Goal: Use online tool/utility: Utilize a website feature to perform a specific function

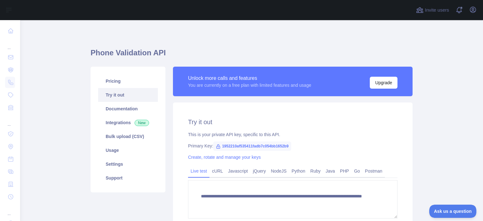
scroll to position [73, 0]
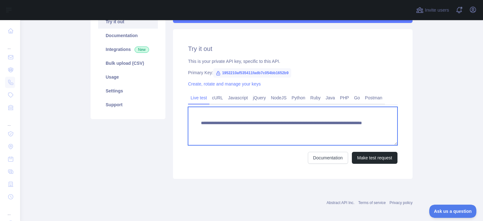
paste textarea "***"
drag, startPoint x: 341, startPoint y: 135, endPoint x: 347, endPoint y: 166, distance: 31.4
type textarea "**********"
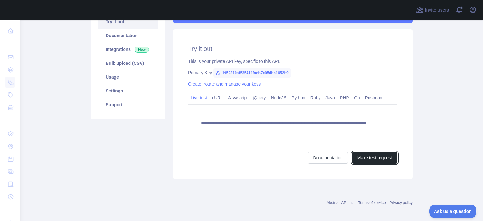
click at [365, 122] on button "Make test request" at bounding box center [375, 158] width 46 height 12
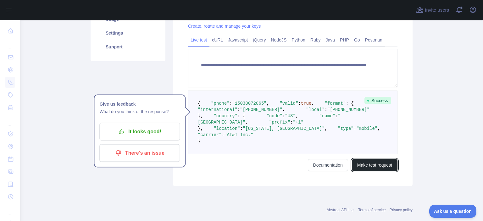
scroll to position [146, 0]
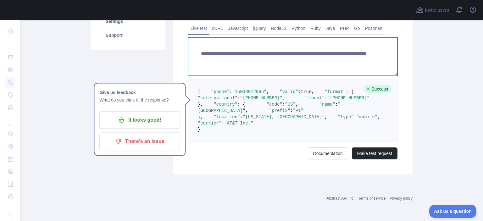
paste textarea
drag, startPoint x: 353, startPoint y: 64, endPoint x: 308, endPoint y: 64, distance: 44.6
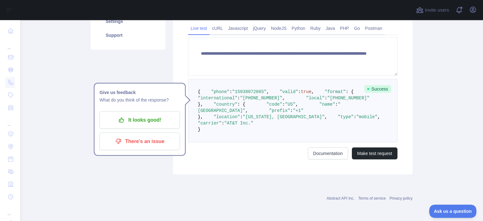
click at [363, 122] on div "**********" at bounding box center [292, 67] width 239 height 215
click at [365, 122] on button "Make test request" at bounding box center [375, 153] width 46 height 12
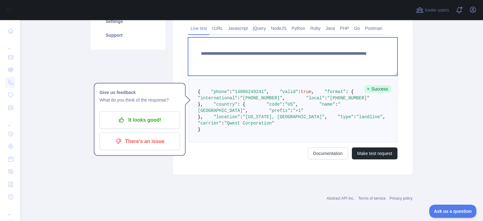
paste textarea
drag, startPoint x: 346, startPoint y: 54, endPoint x: 309, endPoint y: 55, distance: 36.5
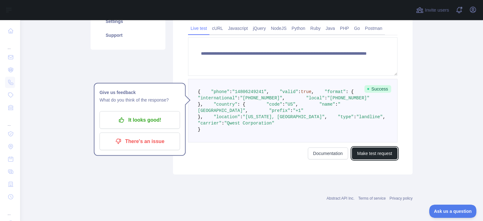
click at [369, 122] on button "Make test request" at bounding box center [375, 153] width 46 height 12
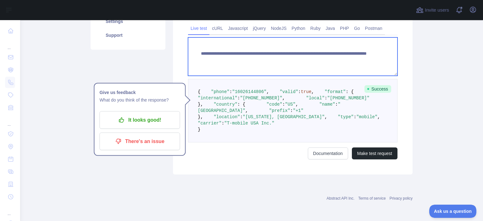
paste textarea
drag, startPoint x: 309, startPoint y: 58, endPoint x: 348, endPoint y: 58, distance: 38.7
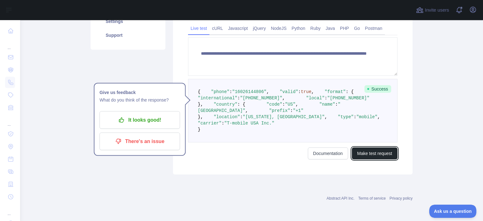
drag, startPoint x: 367, startPoint y: 208, endPoint x: 358, endPoint y: 203, distance: 9.9
click at [366, 122] on button "Make test request" at bounding box center [375, 153] width 46 height 12
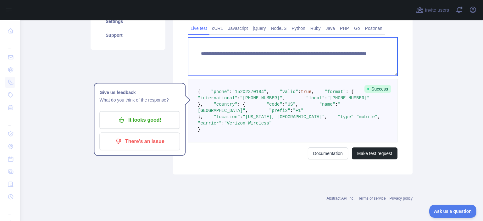
paste textarea
drag, startPoint x: 309, startPoint y: 55, endPoint x: 366, endPoint y: 58, distance: 56.6
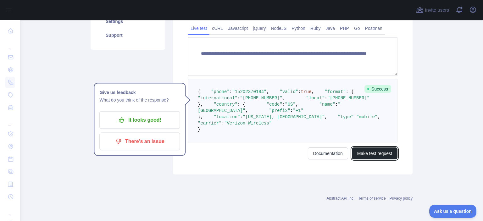
click at [367, 122] on button "Make test request" at bounding box center [375, 153] width 46 height 12
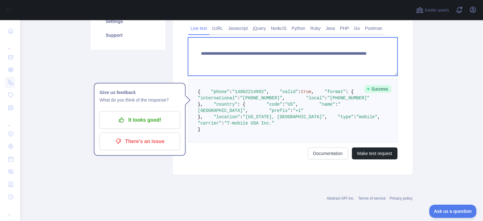
paste textarea
drag, startPoint x: 309, startPoint y: 55, endPoint x: 354, endPoint y: 58, distance: 45.4
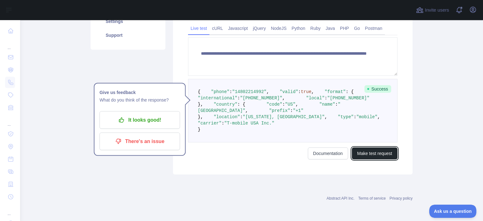
drag, startPoint x: 375, startPoint y: 204, endPoint x: 356, endPoint y: 201, distance: 19.4
click at [375, 122] on button "Make test request" at bounding box center [375, 153] width 46 height 12
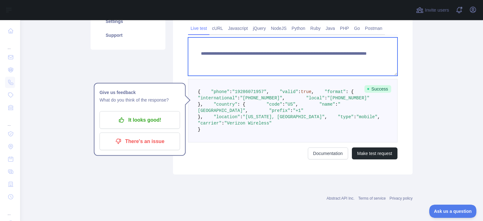
paste textarea
drag, startPoint x: 309, startPoint y: 56, endPoint x: 350, endPoint y: 60, distance: 41.6
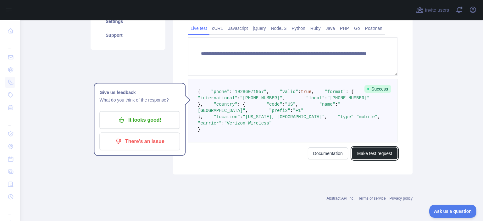
click at [383, 122] on button "Make test request" at bounding box center [375, 153] width 46 height 12
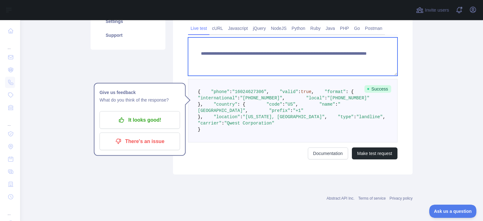
paste textarea
drag, startPoint x: 327, startPoint y: 61, endPoint x: 352, endPoint y: 66, distance: 24.7
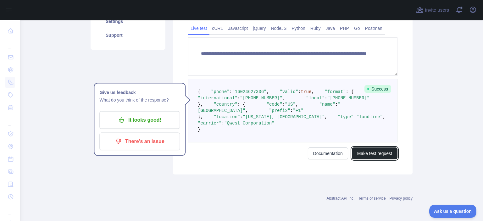
click at [386, 122] on button "Make test request" at bounding box center [375, 153] width 46 height 12
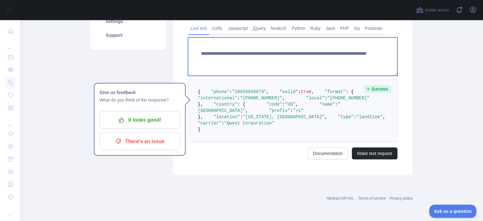
click at [345, 63] on textarea "**********" at bounding box center [292, 56] width 209 height 38
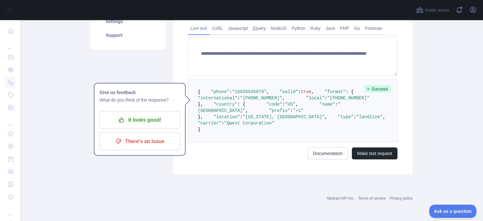
click at [300, 79] on pre "{ "phone" : "16026645079" , "valid" : true , "format" : { "international" : "+1…" at bounding box center [292, 110] width 209 height 63
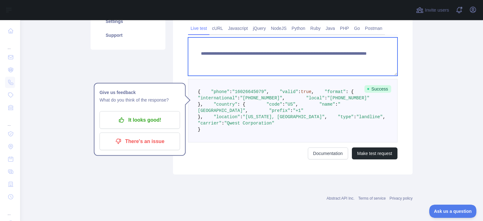
click at [345, 58] on textarea "**********" at bounding box center [292, 56] width 209 height 38
click at [344, 56] on textarea "**********" at bounding box center [292, 56] width 209 height 38
click at [344, 55] on textarea "**********" at bounding box center [292, 56] width 209 height 38
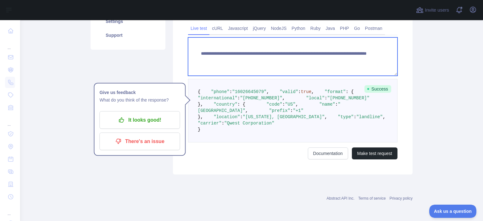
click at [343, 55] on textarea "**********" at bounding box center [292, 56] width 209 height 38
click at [315, 55] on textarea "**********" at bounding box center [292, 56] width 209 height 38
paste textarea
drag, startPoint x: 316, startPoint y: 59, endPoint x: 308, endPoint y: 54, distance: 9.3
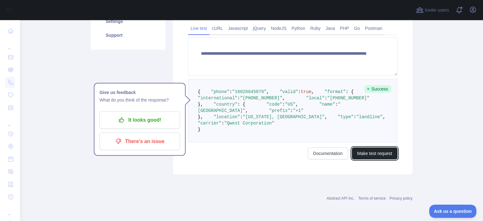
click at [383, 122] on button "Make test request" at bounding box center [375, 153] width 46 height 12
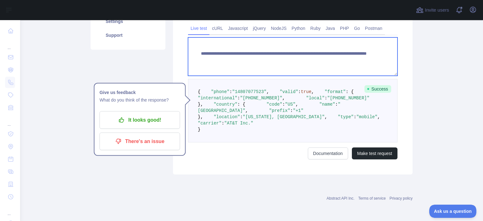
paste textarea
drag, startPoint x: 353, startPoint y: 58, endPoint x: 309, endPoint y: 55, distance: 44.5
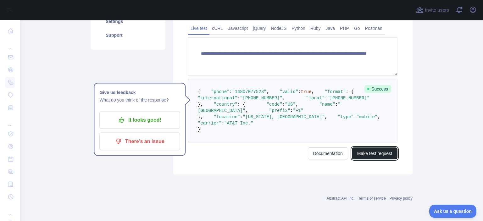
click at [382, 122] on button "Make test request" at bounding box center [375, 153] width 46 height 12
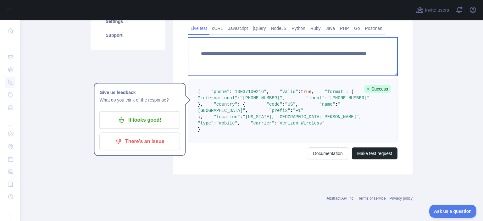
paste textarea
drag, startPoint x: 309, startPoint y: 53, endPoint x: 346, endPoint y: 58, distance: 36.4
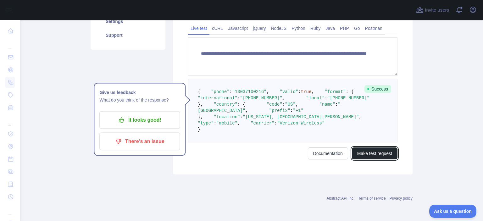
click at [370, 122] on button "Make test request" at bounding box center [375, 153] width 46 height 12
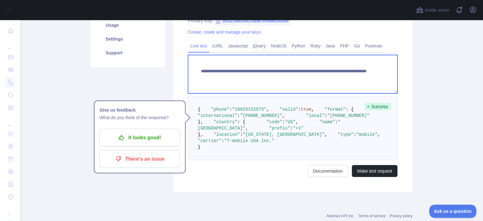
paste textarea
drag, startPoint x: 309, startPoint y: 77, endPoint x: 355, endPoint y: 81, distance: 45.8
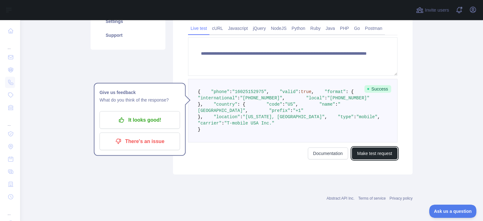
click at [370, 122] on button "Make test request" at bounding box center [375, 153] width 46 height 12
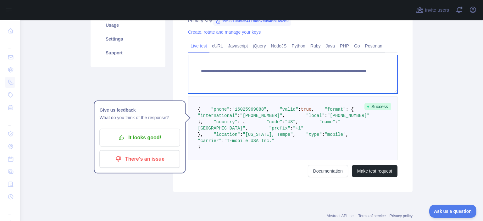
paste textarea
drag, startPoint x: 309, startPoint y: 78, endPoint x: 358, endPoint y: 80, distance: 49.7
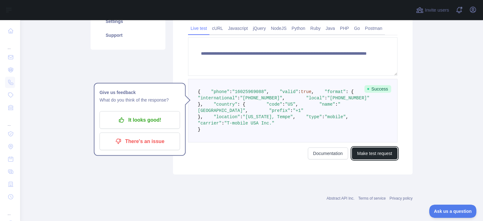
click at [380, 122] on button "Make test request" at bounding box center [375, 153] width 46 height 12
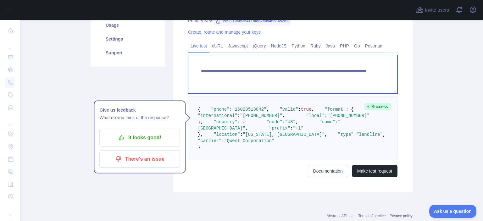
paste textarea
drag, startPoint x: 309, startPoint y: 75, endPoint x: 344, endPoint y: 79, distance: 34.7
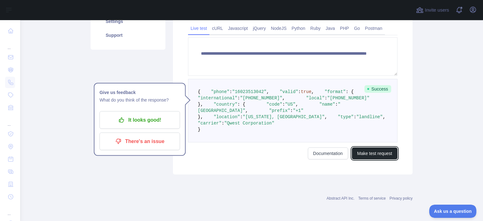
click at [373, 122] on button "Make test request" at bounding box center [375, 153] width 46 height 12
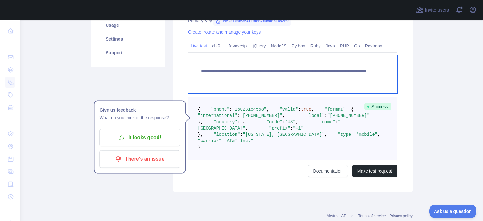
paste textarea
drag, startPoint x: 309, startPoint y: 79, endPoint x: 344, endPoint y: 78, distance: 34.9
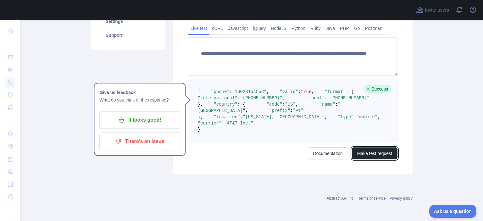
click at [363, 122] on button "Make test request" at bounding box center [375, 153] width 46 height 12
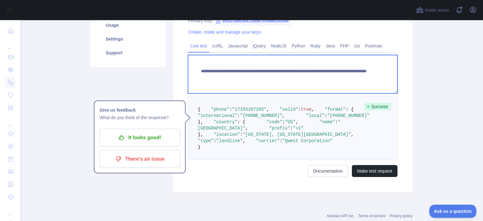
paste textarea
drag, startPoint x: 309, startPoint y: 78, endPoint x: 352, endPoint y: 80, distance: 42.8
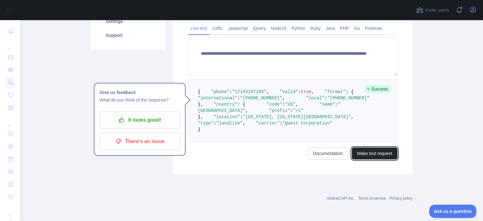
click at [362, 122] on button "Make test request" at bounding box center [375, 153] width 46 height 12
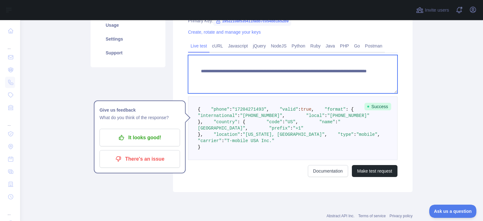
paste textarea
drag, startPoint x: 309, startPoint y: 78, endPoint x: 348, endPoint y: 83, distance: 38.9
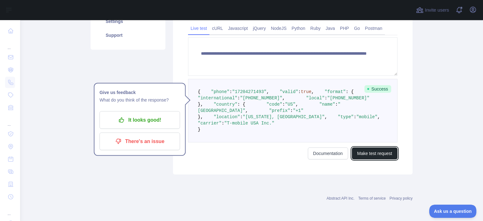
click at [363, 122] on button "Make test request" at bounding box center [375, 153] width 46 height 12
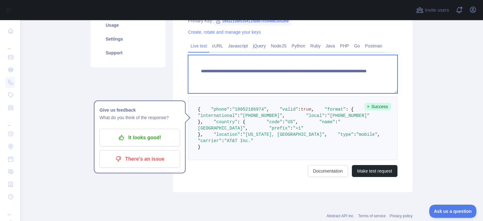
paste textarea
drag, startPoint x: 309, startPoint y: 78, endPoint x: 354, endPoint y: 80, distance: 44.7
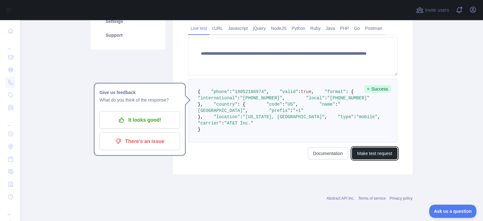
click at [380, 122] on button "Make test request" at bounding box center [375, 153] width 46 height 12
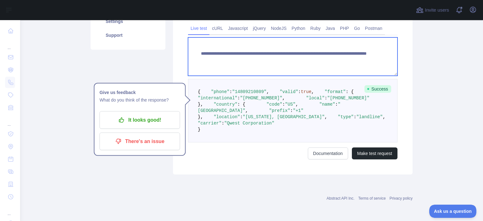
paste textarea
drag, startPoint x: 309, startPoint y: 45, endPoint x: 353, endPoint y: 53, distance: 44.7
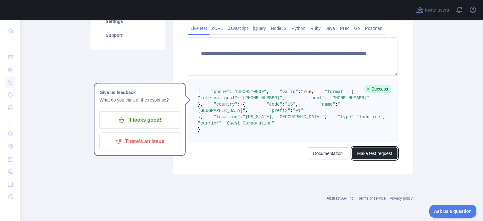
click at [376, 122] on button "Make test request" at bounding box center [375, 153] width 46 height 12
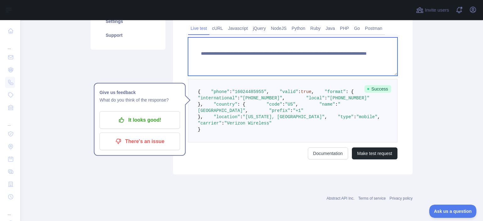
paste textarea
drag, startPoint x: 310, startPoint y: 48, endPoint x: 358, endPoint y: 47, distance: 48.4
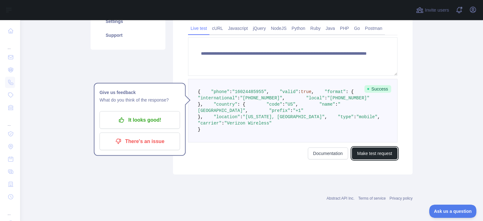
click at [364, 122] on button "Make test request" at bounding box center [375, 153] width 46 height 12
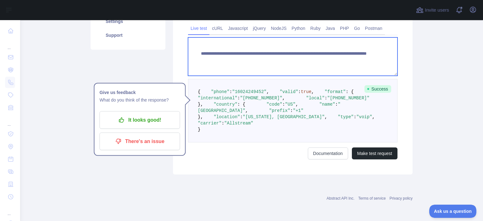
paste textarea
drag, startPoint x: 310, startPoint y: 48, endPoint x: 345, endPoint y: 51, distance: 34.7
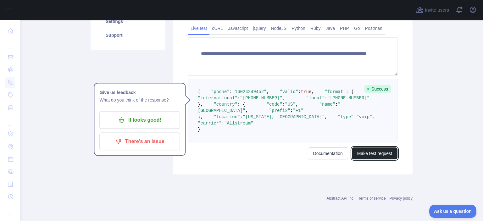
click at [369, 122] on button "Make test request" at bounding box center [375, 153] width 46 height 12
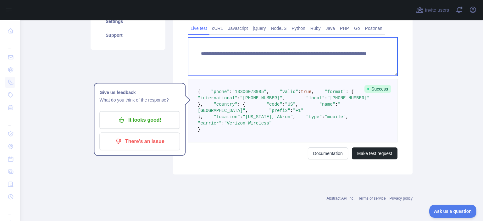
paste textarea
drag, startPoint x: 309, startPoint y: 48, endPoint x: 346, endPoint y: 52, distance: 36.7
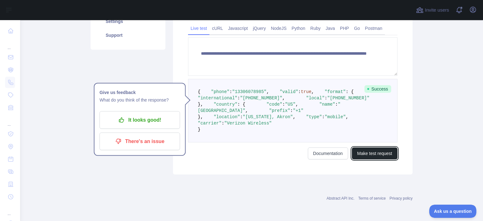
click at [370, 122] on button "Make test request" at bounding box center [375, 153] width 46 height 12
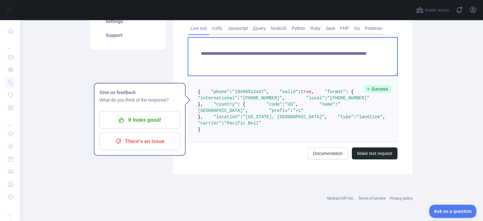
paste textarea
drag, startPoint x: 308, startPoint y: 45, endPoint x: 355, endPoint y: 58, distance: 48.6
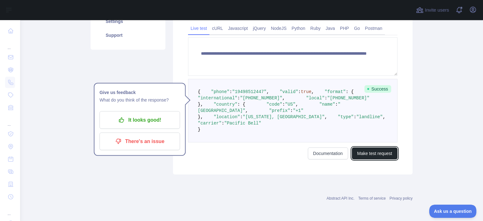
click at [375, 122] on button "Make test request" at bounding box center [375, 153] width 46 height 12
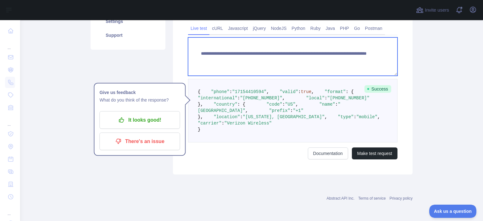
paste textarea
drag, startPoint x: 308, startPoint y: 47, endPoint x: 348, endPoint y: 52, distance: 40.1
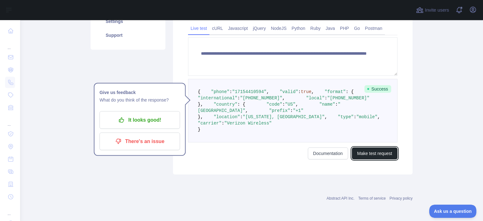
drag, startPoint x: 376, startPoint y: 197, endPoint x: 373, endPoint y: 193, distance: 5.4
click at [376, 122] on button "Make test request" at bounding box center [375, 153] width 46 height 12
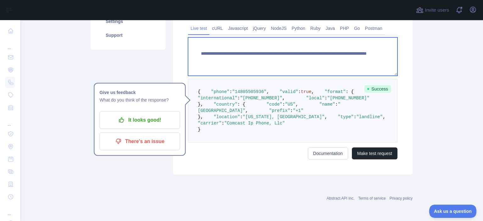
paste textarea
drag, startPoint x: 310, startPoint y: 47, endPoint x: 351, endPoint y: 51, distance: 41.3
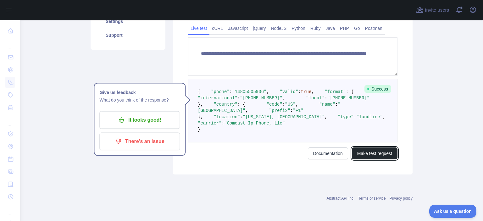
drag, startPoint x: 374, startPoint y: 200, endPoint x: 373, endPoint y: 195, distance: 5.1
click at [375, 122] on button "Make test request" at bounding box center [375, 153] width 46 height 12
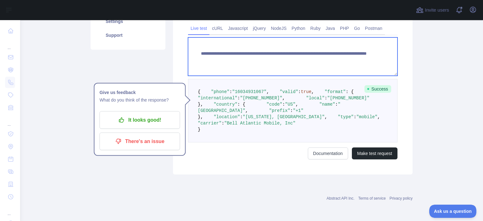
paste textarea
drag, startPoint x: 309, startPoint y: 46, endPoint x: 343, endPoint y: 49, distance: 33.7
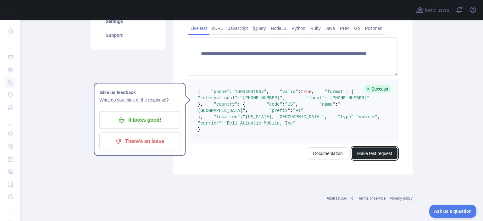
click at [383, 122] on button "Make test request" at bounding box center [375, 153] width 46 height 12
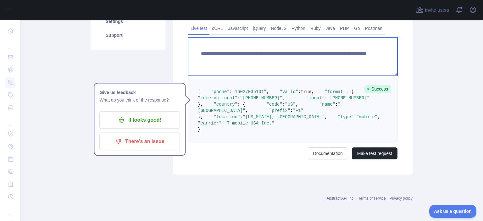
paste textarea
drag, startPoint x: 309, startPoint y: 46, endPoint x: 342, endPoint y: 47, distance: 32.4
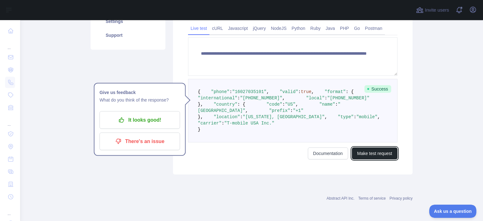
click at [375, 122] on button "Make test request" at bounding box center [375, 153] width 46 height 12
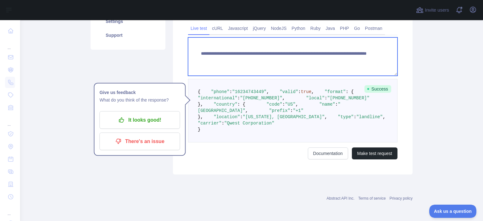
drag, startPoint x: 307, startPoint y: 47, endPoint x: 315, endPoint y: 48, distance: 8.5
click at [315, 48] on textarea "**********" at bounding box center [292, 56] width 209 height 38
drag, startPoint x: 314, startPoint y: 61, endPoint x: 312, endPoint y: 55, distance: 6.2
click at [314, 60] on textarea "**********" at bounding box center [292, 56] width 209 height 38
click at [323, 40] on textarea "**********" at bounding box center [292, 56] width 209 height 38
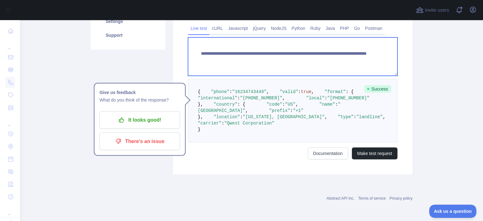
paste textarea
drag, startPoint x: 309, startPoint y: 47, endPoint x: 359, endPoint y: 50, distance: 49.4
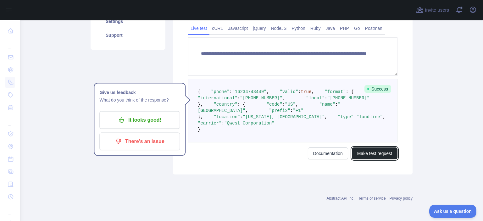
click at [382, 122] on button "Make test request" at bounding box center [375, 153] width 46 height 12
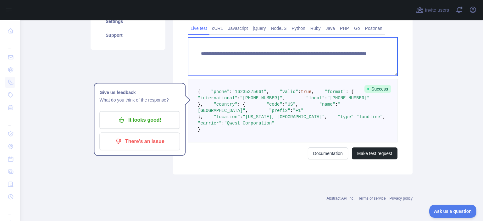
paste textarea
drag, startPoint x: 309, startPoint y: 47, endPoint x: 364, endPoint y: 48, distance: 54.7
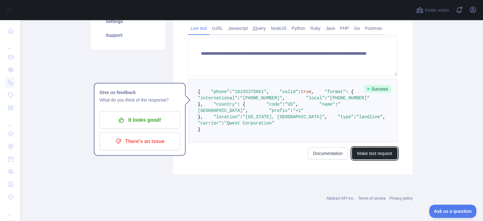
click at [371, 122] on button "Make test request" at bounding box center [375, 153] width 46 height 12
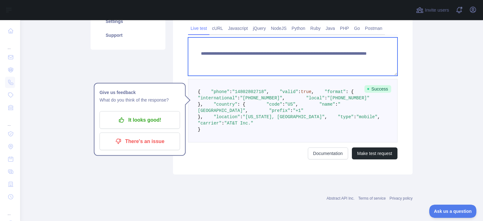
drag, startPoint x: 307, startPoint y: 47, endPoint x: 351, endPoint y: 48, distance: 43.7
click at [351, 48] on textarea "**********" at bounding box center [292, 56] width 209 height 38
click at [347, 55] on textarea "**********" at bounding box center [292, 56] width 209 height 38
paste textarea
drag, startPoint x: 310, startPoint y: 45, endPoint x: 339, endPoint y: 48, distance: 29.4
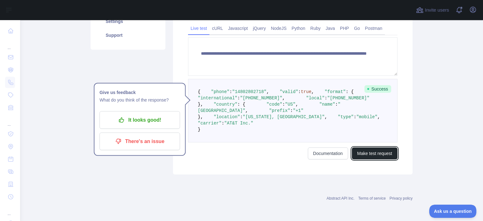
click at [372, 122] on button "Make test request" at bounding box center [375, 153] width 46 height 12
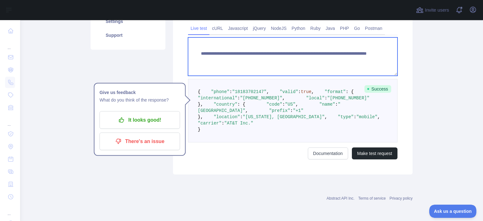
paste textarea
drag, startPoint x: 309, startPoint y: 46, endPoint x: 356, endPoint y: 52, distance: 47.5
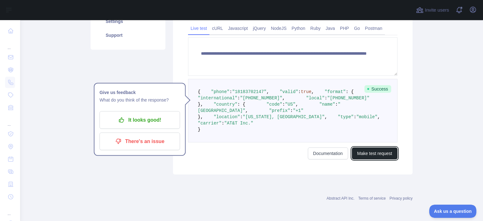
click at [377, 122] on button "Make test request" at bounding box center [375, 153] width 46 height 12
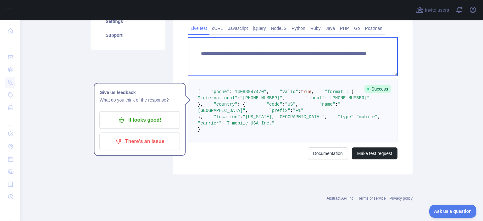
paste textarea
drag, startPoint x: 308, startPoint y: 46, endPoint x: 348, endPoint y: 52, distance: 40.1
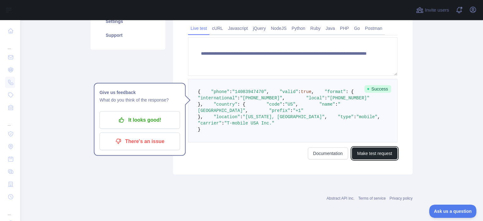
click at [391, 122] on button "Make test request" at bounding box center [375, 153] width 46 height 12
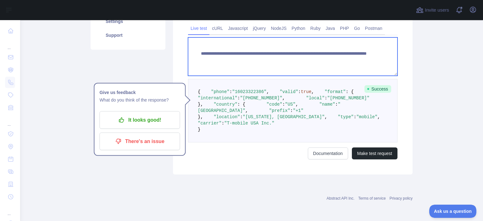
paste textarea
drag, startPoint x: 309, startPoint y: 46, endPoint x: 343, endPoint y: 48, distance: 33.7
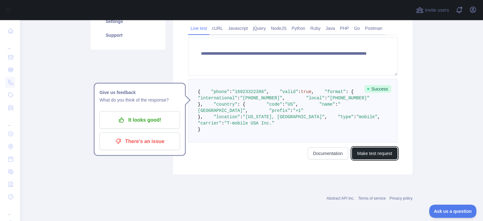
click at [367, 122] on button "Make test request" at bounding box center [375, 153] width 46 height 12
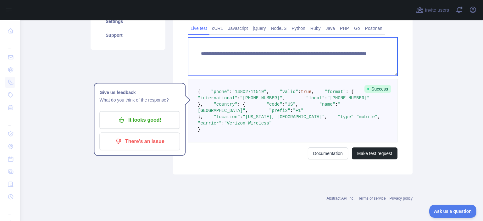
paste textarea
drag, startPoint x: 309, startPoint y: 46, endPoint x: 341, endPoint y: 48, distance: 31.2
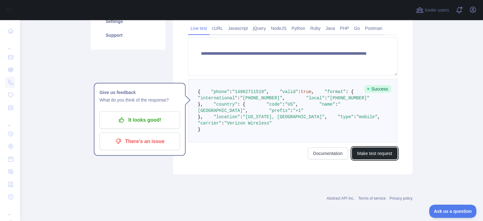
click at [388, 122] on button "Make test request" at bounding box center [375, 153] width 46 height 12
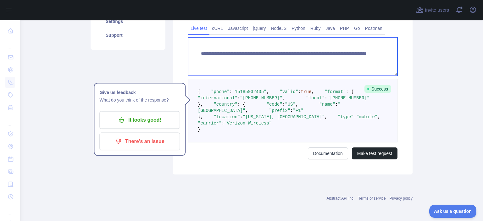
paste textarea
drag, startPoint x: 308, startPoint y: 47, endPoint x: 348, endPoint y: 53, distance: 40.4
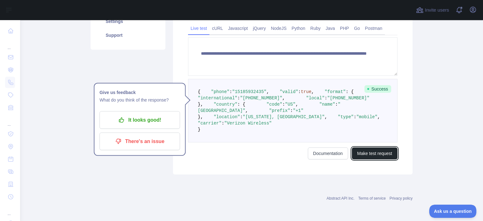
click at [366, 122] on button "Make test request" at bounding box center [375, 153] width 46 height 12
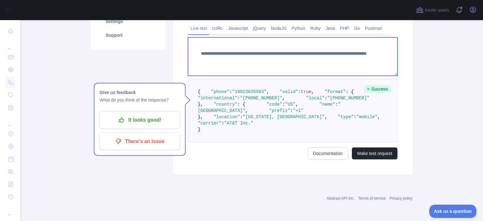
paste textarea
drag, startPoint x: 309, startPoint y: 44, endPoint x: 346, endPoint y: 52, distance: 37.8
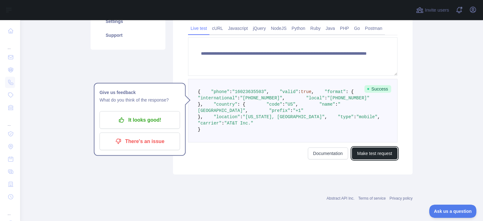
click at [381, 122] on button "Make test request" at bounding box center [375, 153] width 46 height 12
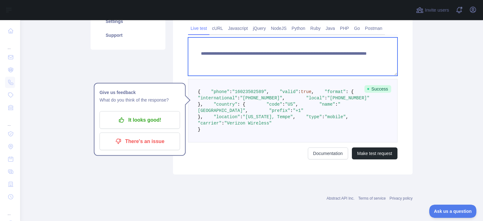
paste textarea
drag, startPoint x: 308, startPoint y: 46, endPoint x: 350, endPoint y: 50, distance: 42.0
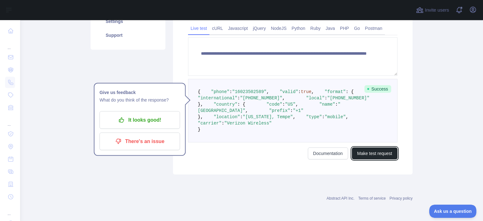
drag, startPoint x: 373, startPoint y: 197, endPoint x: 353, endPoint y: 183, distance: 24.2
click at [373, 122] on button "Make test request" at bounding box center [375, 153] width 46 height 12
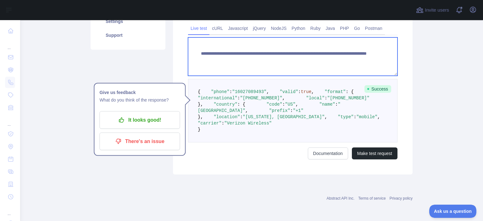
paste textarea
drag, startPoint x: 309, startPoint y: 47, endPoint x: 345, endPoint y: 58, distance: 38.0
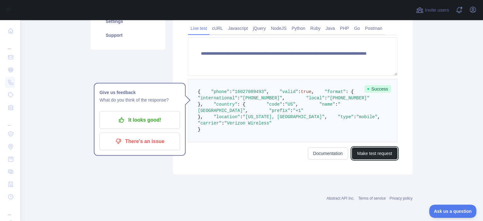
click at [361, 122] on button "Make test request" at bounding box center [375, 153] width 46 height 12
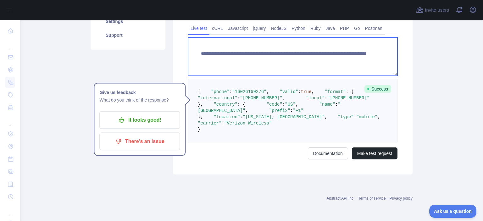
paste textarea
drag, startPoint x: 309, startPoint y: 47, endPoint x: 352, endPoint y: 50, distance: 42.8
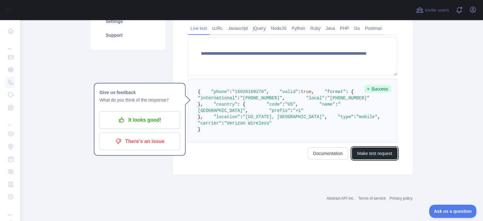
click at [371, 122] on button "Make test request" at bounding box center [375, 153] width 46 height 12
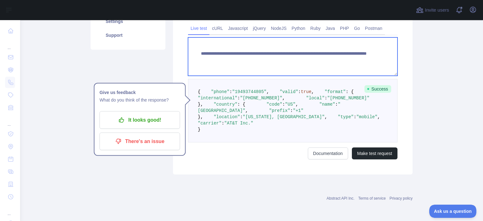
paste textarea
drag, startPoint x: 309, startPoint y: 45, endPoint x: 356, endPoint y: 54, distance: 47.9
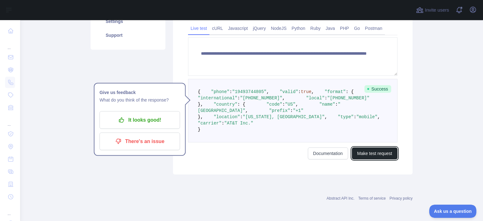
click at [357, 122] on button "Make test request" at bounding box center [375, 153] width 46 height 12
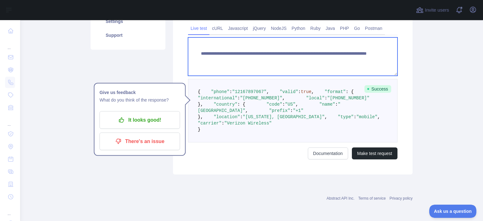
paste textarea
drag, startPoint x: 309, startPoint y: 47, endPoint x: 344, endPoint y: 51, distance: 34.5
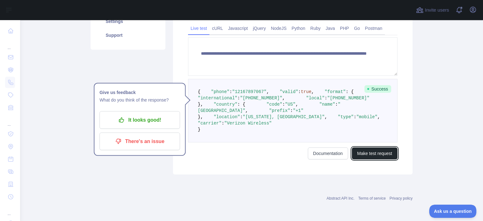
click at [379, 122] on button "Make test request" at bounding box center [375, 153] width 46 height 12
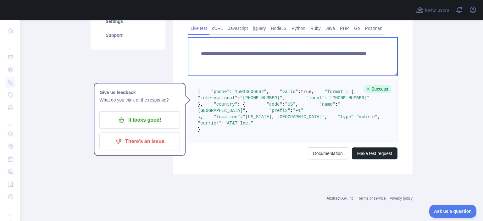
paste textarea
drag, startPoint x: 308, startPoint y: 47, endPoint x: 346, endPoint y: 55, distance: 38.5
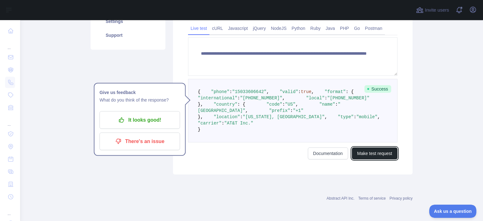
click at [373, 122] on button "Make test request" at bounding box center [375, 153] width 46 height 12
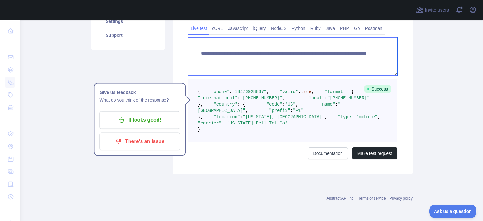
paste textarea
drag, startPoint x: 309, startPoint y: 48, endPoint x: 367, endPoint y: 50, distance: 57.5
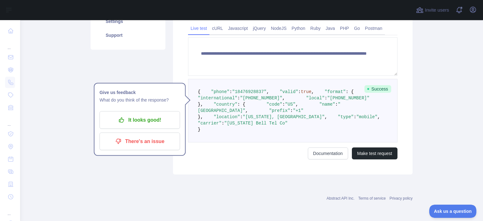
click at [363, 122] on div "**********" at bounding box center [292, 67] width 239 height 215
click at [362, 122] on button "Make test request" at bounding box center [375, 153] width 46 height 12
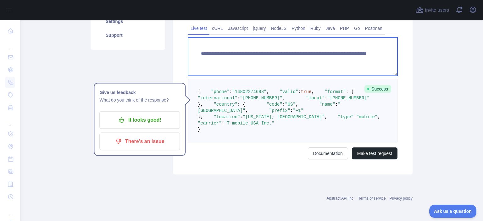
drag, startPoint x: 307, startPoint y: 47, endPoint x: 340, endPoint y: 51, distance: 33.2
click at [340, 51] on textarea "**********" at bounding box center [292, 56] width 209 height 38
click at [345, 58] on textarea "**********" at bounding box center [292, 56] width 209 height 38
paste textarea
drag, startPoint x: 309, startPoint y: 46, endPoint x: 377, endPoint y: 59, distance: 69.7
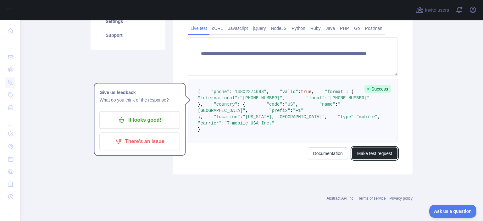
click at [367, 122] on button "Make test request" at bounding box center [375, 153] width 46 height 12
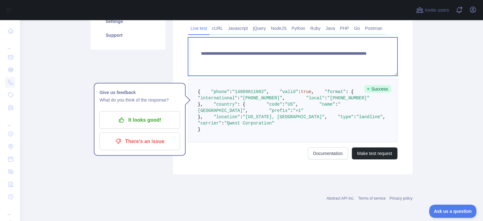
paste textarea
drag, startPoint x: 309, startPoint y: 46, endPoint x: 339, endPoint y: 52, distance: 31.4
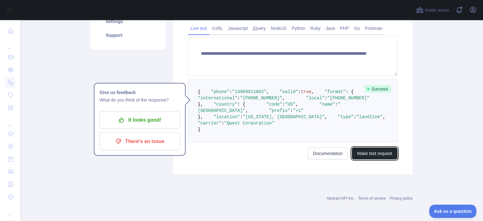
click at [358, 122] on button "Make test request" at bounding box center [375, 153] width 46 height 12
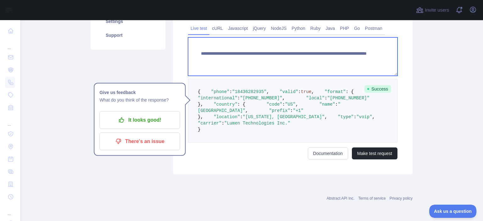
paste textarea
drag, startPoint x: 310, startPoint y: 46, endPoint x: 342, endPoint y: 53, distance: 32.9
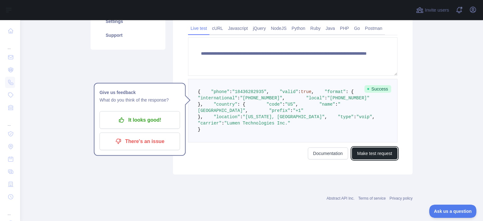
click at [370, 122] on button "Make test request" at bounding box center [375, 153] width 46 height 12
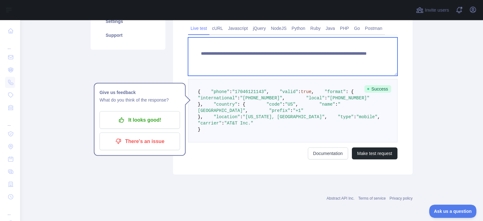
paste textarea
drag, startPoint x: 310, startPoint y: 46, endPoint x: 342, endPoint y: 54, distance: 33.4
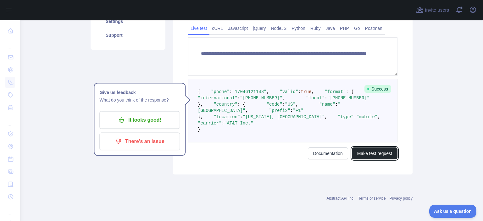
click at [364, 122] on button "Make test request" at bounding box center [375, 153] width 46 height 12
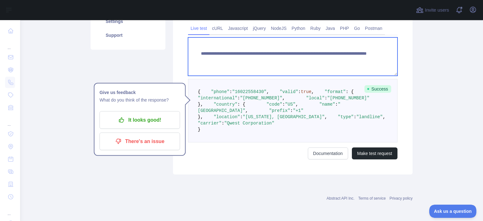
paste textarea
drag, startPoint x: 309, startPoint y: 45, endPoint x: 349, endPoint y: 58, distance: 42.7
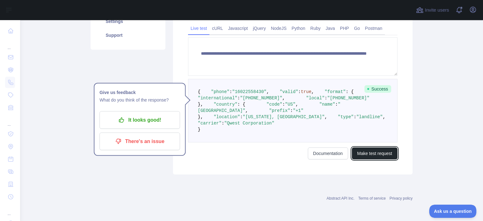
click at [353, 122] on button "Make test request" at bounding box center [375, 153] width 46 height 12
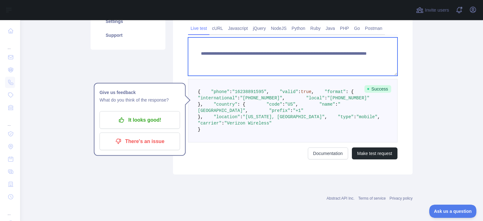
paste textarea
drag, startPoint x: 308, startPoint y: 48, endPoint x: 368, endPoint y: 55, distance: 61.0
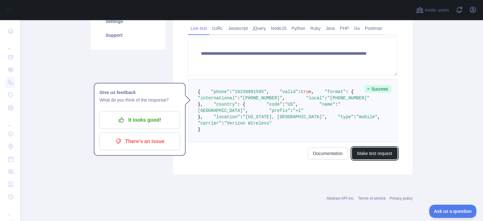
drag, startPoint x: 367, startPoint y: 198, endPoint x: 353, endPoint y: 162, distance: 38.4
click at [367, 122] on button "Make test request" at bounding box center [375, 153] width 46 height 12
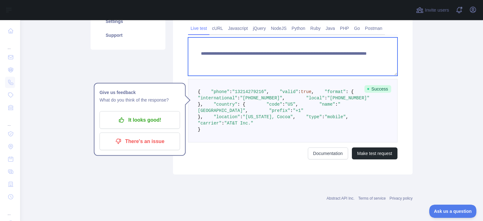
paste textarea
drag, startPoint x: 309, startPoint y: 50, endPoint x: 359, endPoint y: 69, distance: 53.2
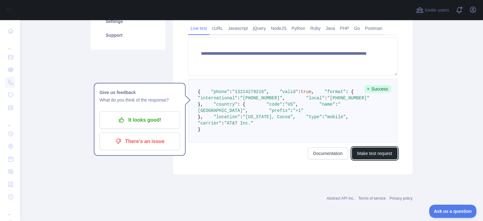
click at [367, 122] on button "Make test request" at bounding box center [375, 153] width 46 height 12
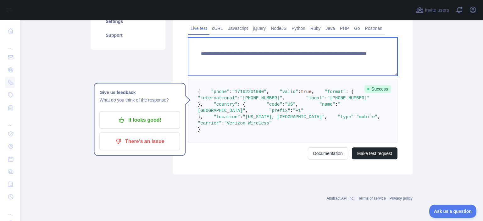
paste textarea
drag, startPoint x: 307, startPoint y: 47, endPoint x: 340, endPoint y: 55, distance: 34.0
type textarea "**********"
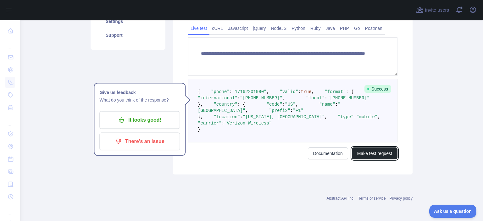
click at [383, 122] on button "Make test request" at bounding box center [375, 153] width 46 height 12
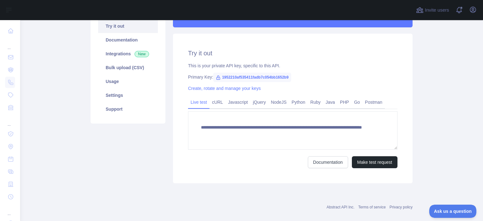
scroll to position [73, 0]
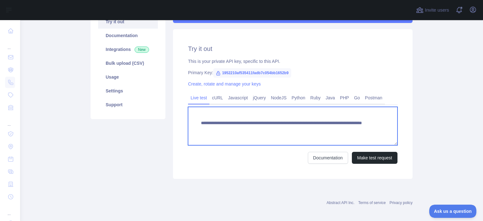
paste textarea "***"
drag, startPoint x: 309, startPoint y: 130, endPoint x: 342, endPoint y: 135, distance: 33.1
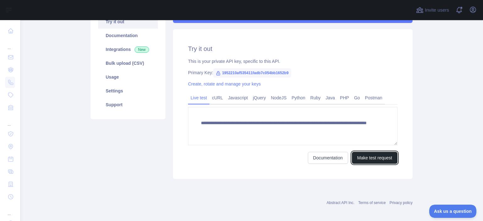
click at [367, 160] on button "Make test request" at bounding box center [375, 158] width 46 height 12
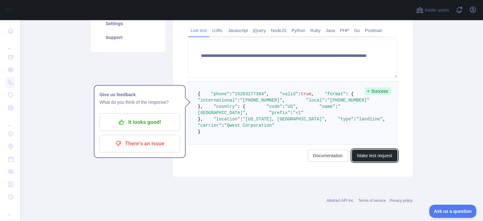
scroll to position [146, 0]
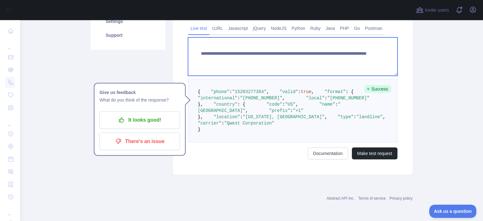
paste textarea
drag, startPoint x: 310, startPoint y: 58, endPoint x: 368, endPoint y: 68, distance: 59.3
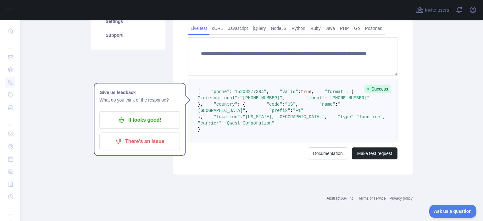
click at [379, 174] on div "**********" at bounding box center [292, 67] width 239 height 215
click at [377, 159] on button "Make test request" at bounding box center [375, 153] width 46 height 12
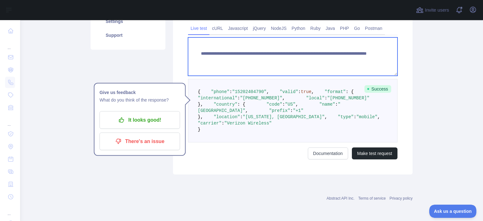
paste textarea
drag, startPoint x: 309, startPoint y: 56, endPoint x: 352, endPoint y: 61, distance: 44.0
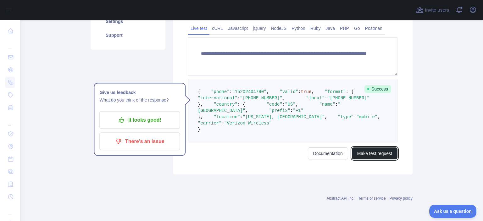
click at [378, 159] on button "Make test request" at bounding box center [375, 153] width 46 height 12
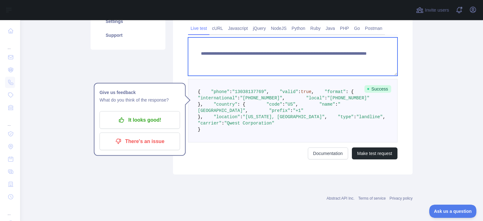
paste textarea "*"
drag, startPoint x: 315, startPoint y: 58, endPoint x: 343, endPoint y: 58, distance: 27.3
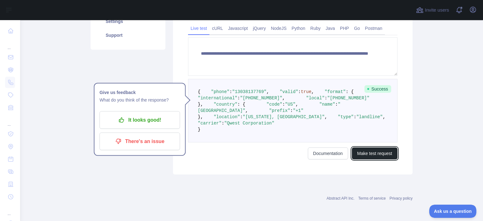
click at [373, 159] on button "Make test request" at bounding box center [375, 153] width 46 height 12
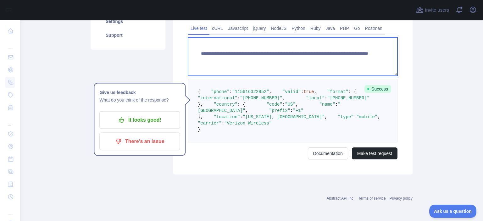
paste textarea
drag, startPoint x: 308, startPoint y: 58, endPoint x: 347, endPoint y: 59, distance: 39.0
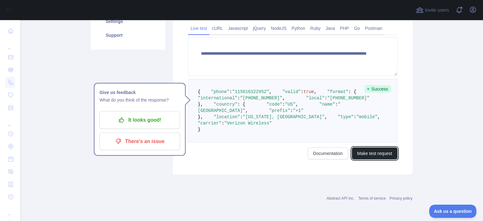
click at [363, 159] on button "Make test request" at bounding box center [375, 153] width 46 height 12
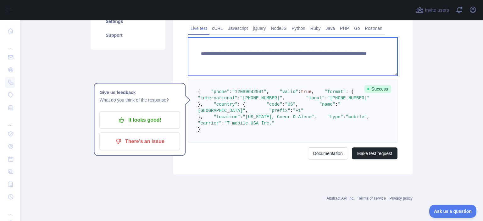
paste textarea
drag, startPoint x: 309, startPoint y: 57, endPoint x: 397, endPoint y: 69, distance: 88.7
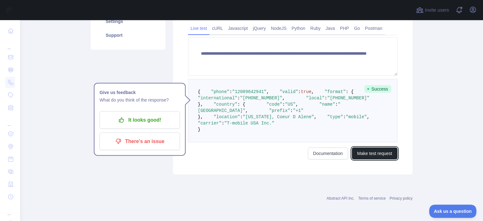
click at [369, 159] on button "Make test request" at bounding box center [375, 153] width 46 height 12
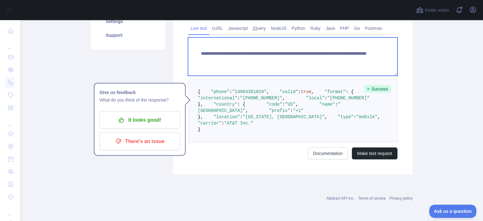
paste textarea
drag, startPoint x: 309, startPoint y: 56, endPoint x: 376, endPoint y: 63, distance: 67.3
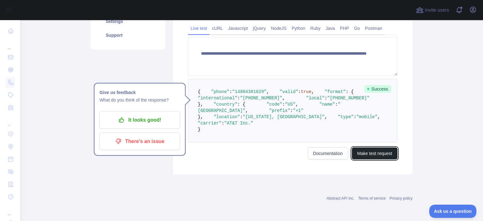
click at [381, 159] on button "Make test request" at bounding box center [375, 153] width 46 height 12
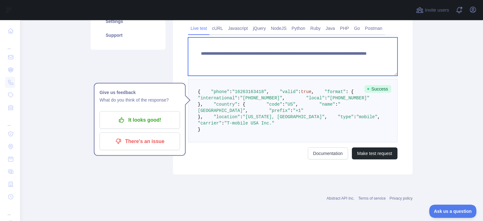
paste textarea
drag, startPoint x: 309, startPoint y: 56, endPoint x: 342, endPoint y: 60, distance: 32.6
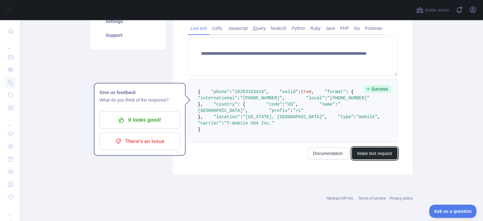
click at [377, 159] on button "Make test request" at bounding box center [375, 153] width 46 height 12
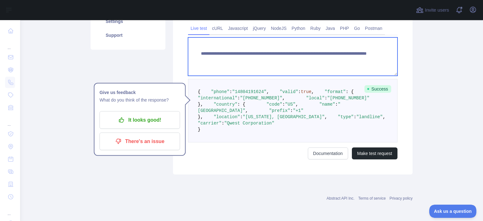
paste textarea
drag, startPoint x: 310, startPoint y: 55, endPoint x: 361, endPoint y: 59, distance: 51.7
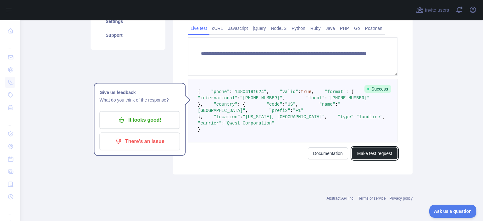
click at [367, 159] on button "Make test request" at bounding box center [375, 153] width 46 height 12
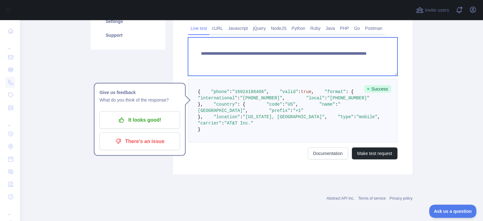
paste textarea
drag, startPoint x: 309, startPoint y: 57, endPoint x: 336, endPoint y: 57, distance: 27.7
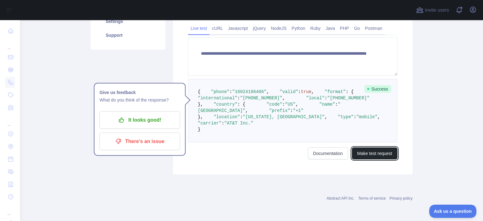
click at [376, 159] on button "Make test request" at bounding box center [375, 153] width 46 height 12
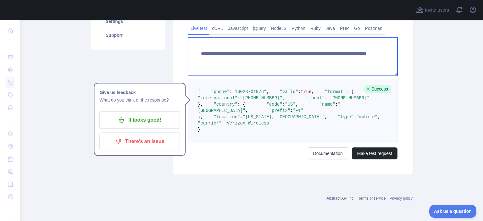
paste textarea
drag, startPoint x: 309, startPoint y: 54, endPoint x: 351, endPoint y: 66, distance: 43.8
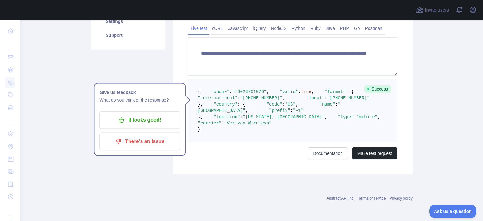
click at [372, 174] on div "**********" at bounding box center [292, 67] width 239 height 215
click at [372, 159] on button "Make test request" at bounding box center [375, 153] width 46 height 12
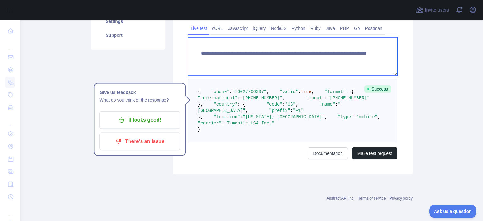
paste textarea
drag, startPoint x: 309, startPoint y: 55, endPoint x: 345, endPoint y: 78, distance: 42.6
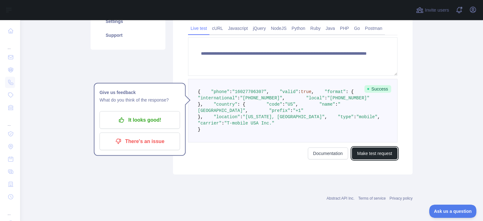
click at [356, 159] on button "Make test request" at bounding box center [375, 153] width 46 height 12
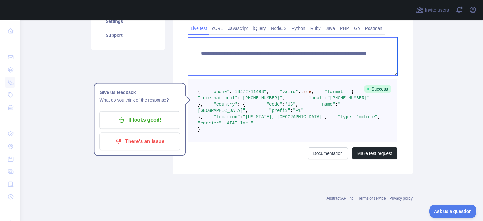
paste textarea
drag, startPoint x: 308, startPoint y: 56, endPoint x: 321, endPoint y: 93, distance: 39.4
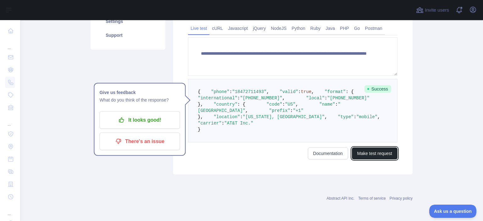
click at [363, 159] on button "Make test request" at bounding box center [375, 153] width 46 height 12
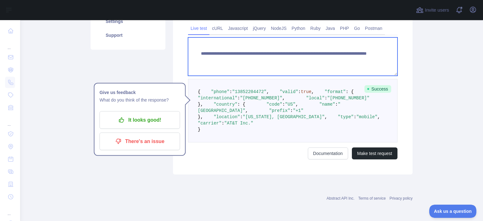
paste textarea
drag, startPoint x: 310, startPoint y: 55, endPoint x: 349, endPoint y: 59, distance: 39.5
type textarea "**********"
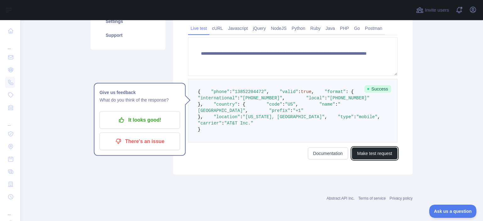
click at [358, 159] on button "Make test request" at bounding box center [375, 153] width 46 height 12
